Goal: Transaction & Acquisition: Obtain resource

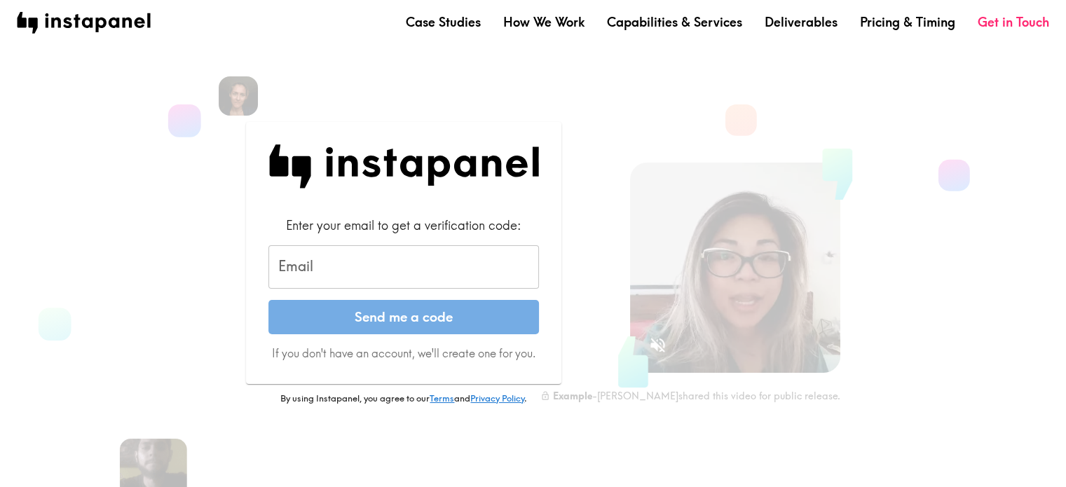
click at [436, 266] on input "Email" at bounding box center [403, 266] width 271 height 43
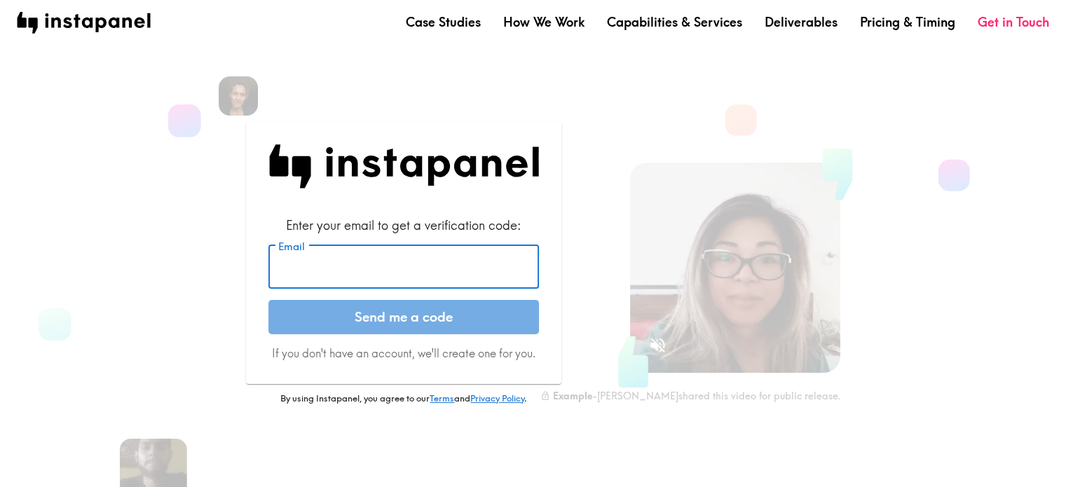
type input "[EMAIL_ADDRESS][DOMAIN_NAME]"
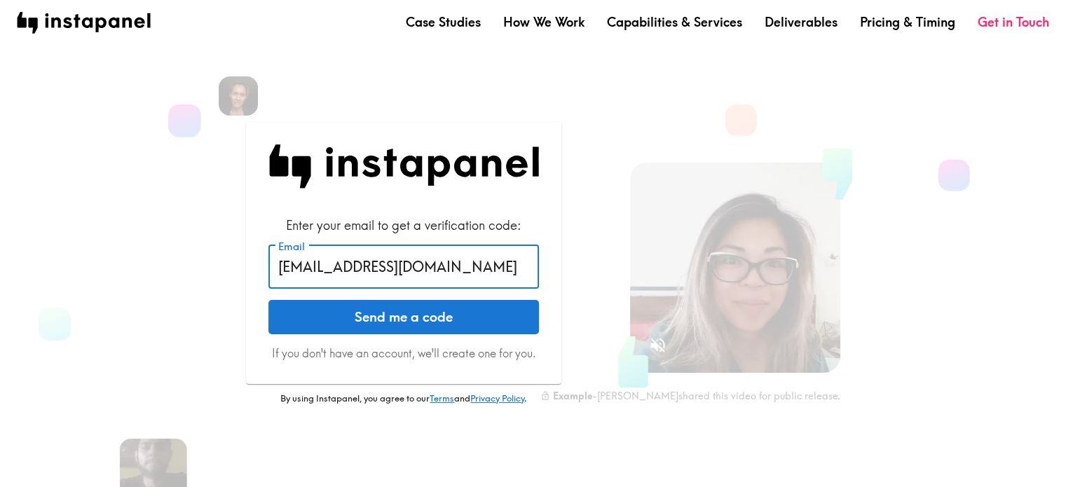
click at [433, 321] on button "Send me a code" at bounding box center [403, 317] width 271 height 35
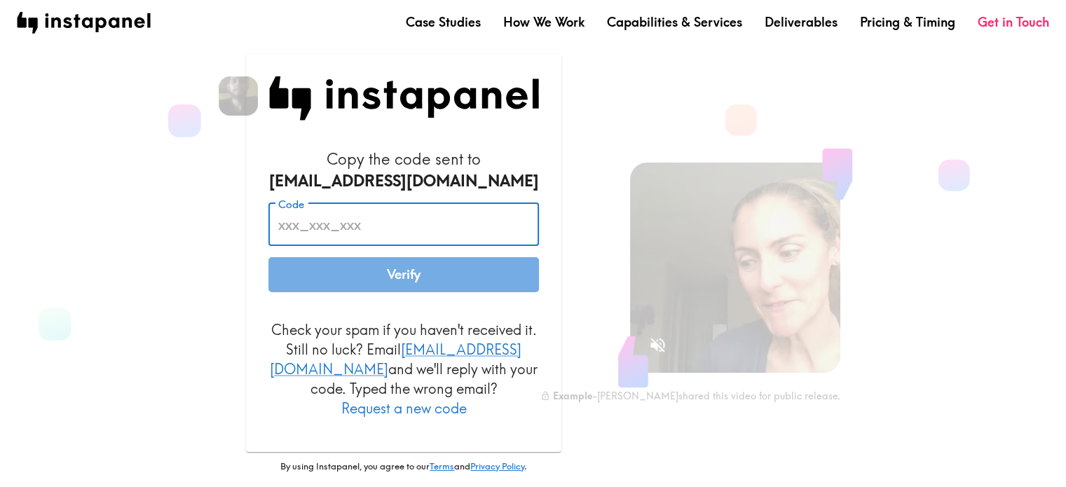
click at [444, 240] on input "Code" at bounding box center [403, 224] width 271 height 43
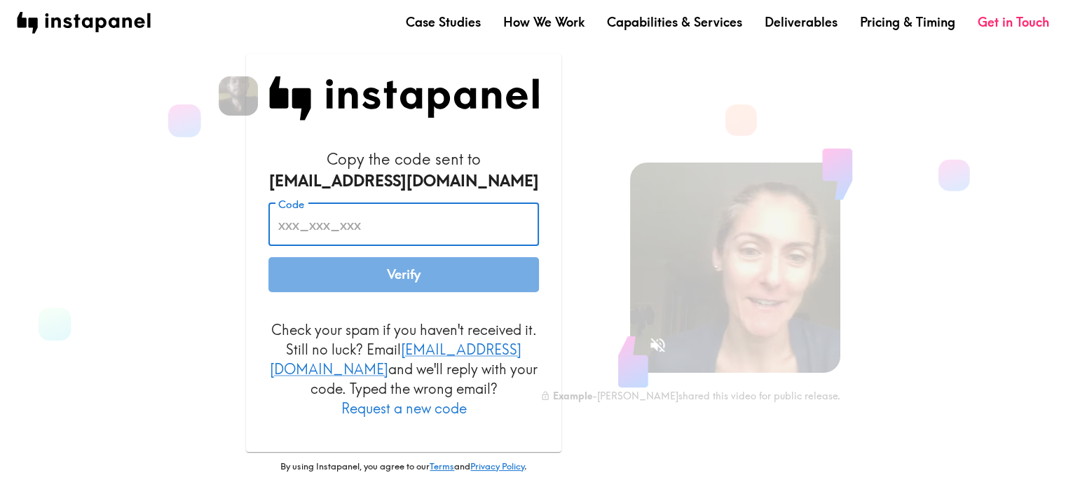
paste input "Kak_pEa_uMu"
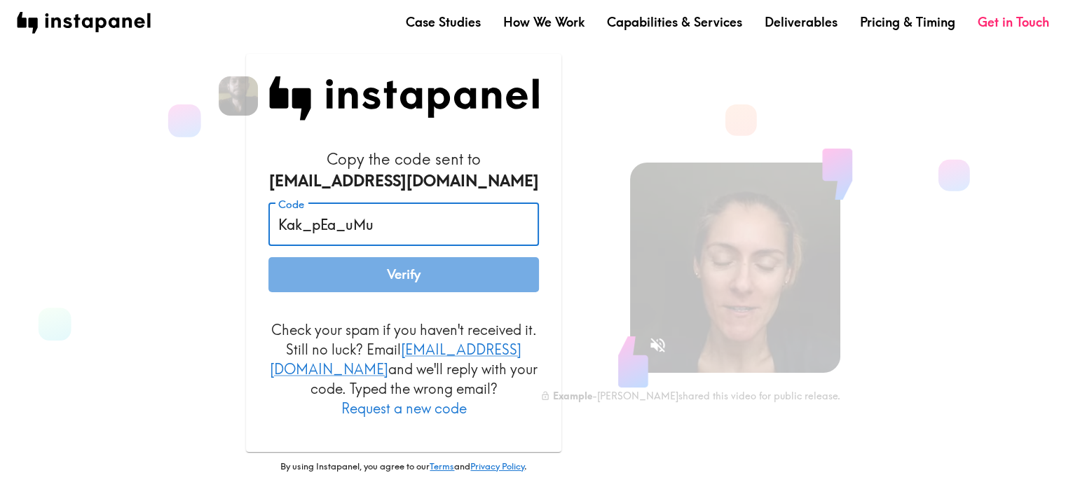
type input "Kak_pEa_uMu"
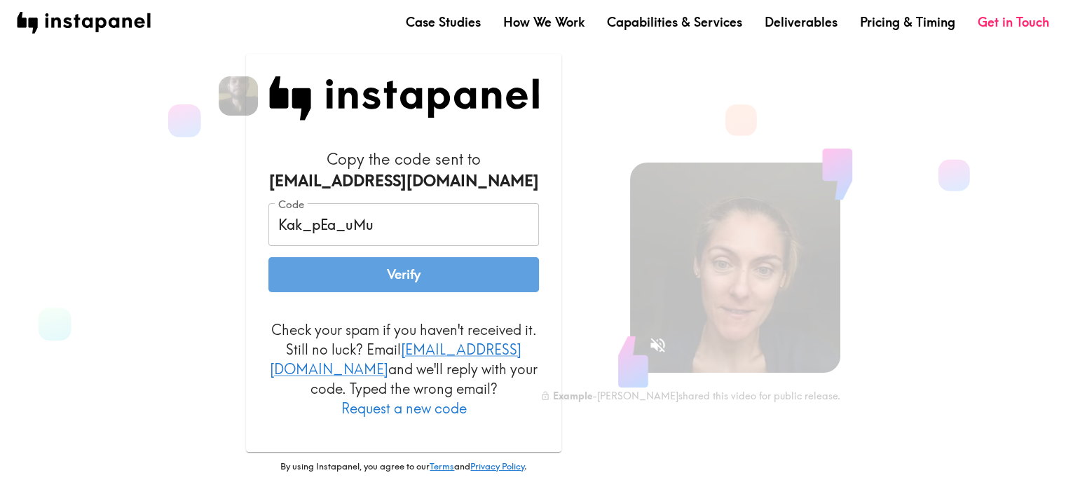
click at [460, 285] on button "Verify" at bounding box center [403, 274] width 271 height 35
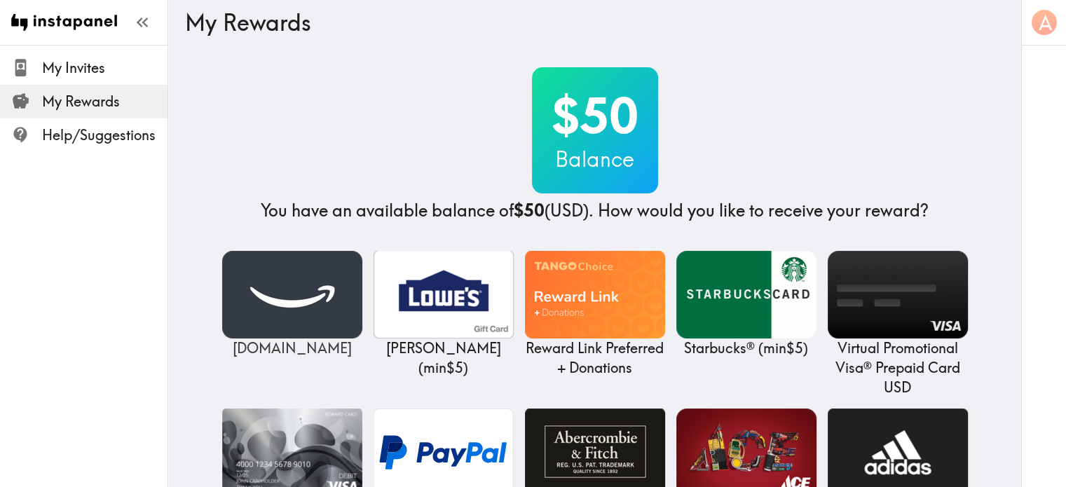
click at [295, 312] on img at bounding box center [292, 295] width 140 height 88
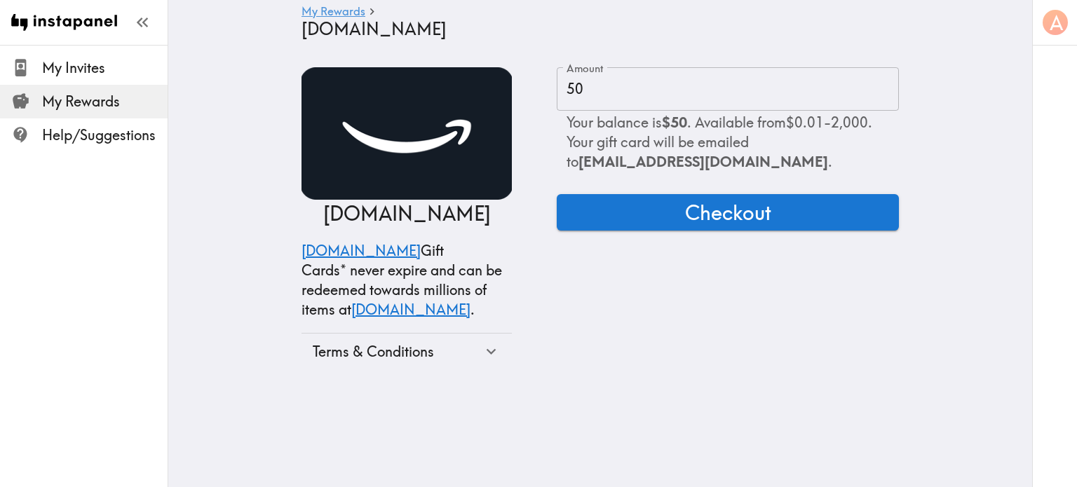
click at [750, 211] on span "Checkout" at bounding box center [728, 212] width 86 height 28
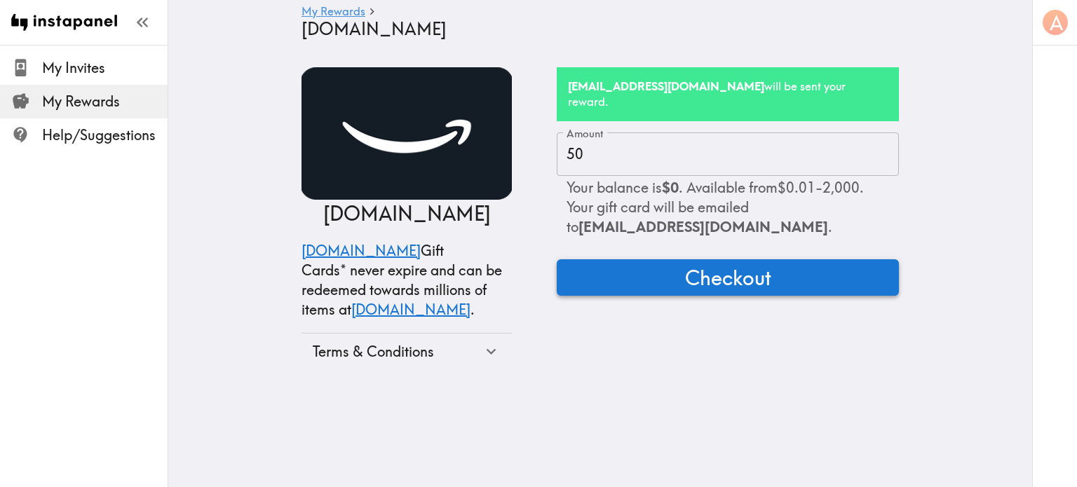
click at [728, 264] on span "Checkout" at bounding box center [728, 278] width 86 height 28
